Goal: Task Accomplishment & Management: Manage account settings

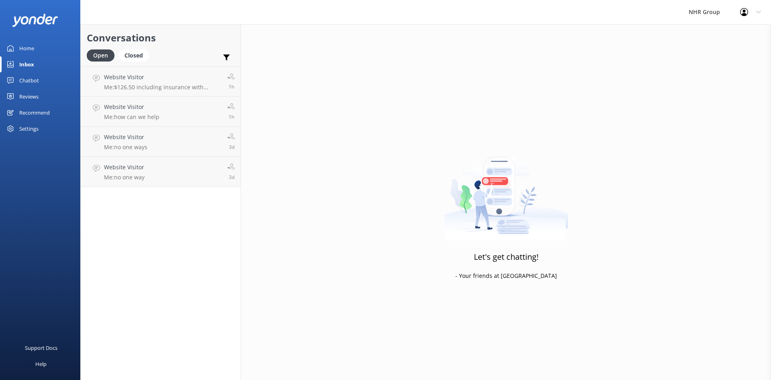
click at [172, 252] on div "Conversations Open Closed Important Assigned to me Unassigned Website Visitor M…" at bounding box center [160, 202] width 161 height 356
